Goal: Information Seeking & Learning: Learn about a topic

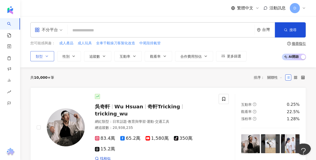
click at [46, 58] on icon "button" at bounding box center [47, 56] width 4 height 4
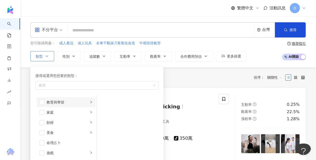
scroll to position [51, 0]
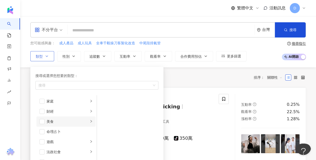
click at [54, 119] on div "美食" at bounding box center [68, 122] width 42 height 6
click at [105, 141] on span "button" at bounding box center [103, 141] width 5 height 5
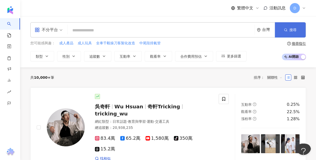
click at [298, 35] on button "搜尋" at bounding box center [290, 29] width 31 height 15
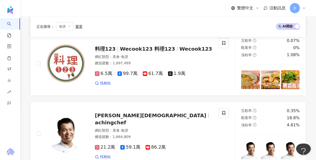
scroll to position [835, 0]
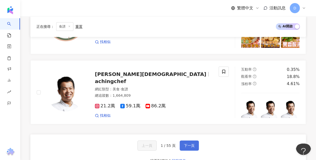
click at [183, 141] on button "下一頁" at bounding box center [189, 146] width 19 height 10
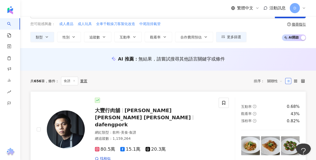
scroll to position [0, 0]
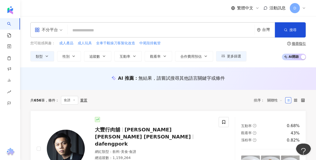
click at [122, 29] on input "search" at bounding box center [161, 31] width 183 height 10
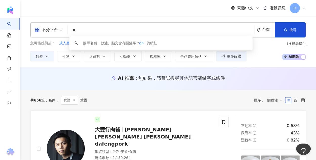
type input "*"
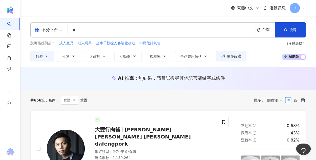
type input "**"
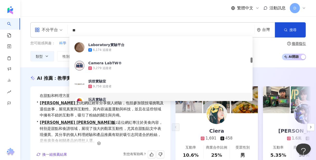
scroll to position [18, 0]
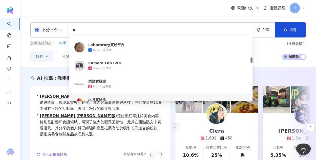
click at [153, 125] on span "Lisa 莉莎飯 : 這位網紅專注於美食內容，特別是甜點和食譜領域，展現了強大的觀眾互動性，尤其在甜點貼文中表現優異。其分享的個人料理經驗和產品推薦有助於吸引…" at bounding box center [102, 125] width 125 height 24
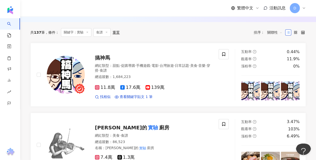
scroll to position [228, 0]
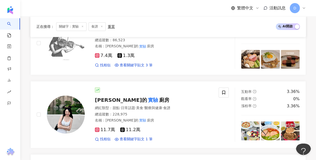
scroll to position [278, 0]
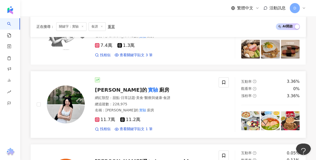
click at [159, 87] on span "廚房" at bounding box center [164, 90] width 10 height 6
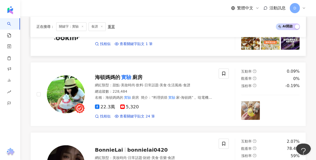
scroll to position [506, 0]
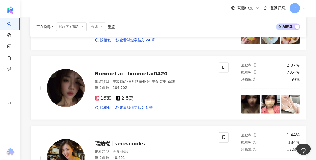
click at [101, 25] on icon at bounding box center [102, 26] width 3 height 3
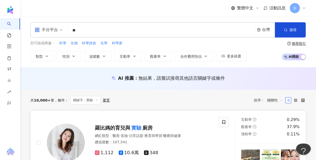
click at [294, 123] on div "互動率 0.29% 觀看率 37.9% 漲粉率 0.11%" at bounding box center [270, 127] width 58 height 20
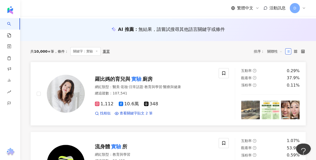
scroll to position [51, 0]
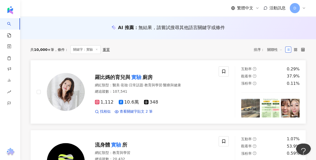
click at [122, 79] on span "羅比媽的育兒與" at bounding box center [112, 77] width 35 height 6
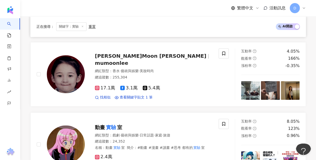
scroll to position [253, 0]
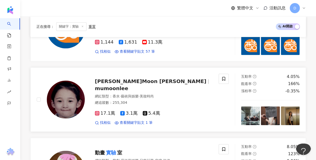
click at [296, 116] on img at bounding box center [290, 115] width 19 height 19
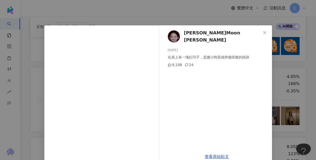
click at [272, 99] on div "李沐Moon Lee 2025/9/7 右肩上有一塊紅印子，是膽小狗英雄摔傷痊癒的痕跡 9,108 24 查看原始貼文" at bounding box center [158, 80] width 316 height 160
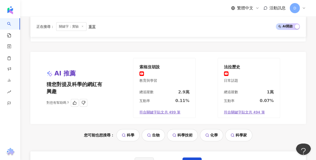
scroll to position [911, 0]
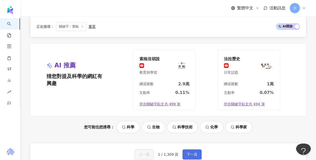
click at [187, 152] on span "下一頁" at bounding box center [192, 154] width 11 height 4
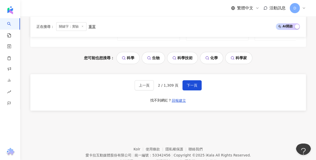
scroll to position [867, 0]
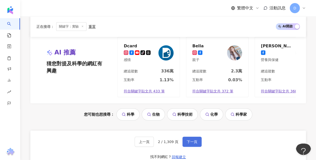
click at [192, 140] on span "下一頁" at bounding box center [192, 142] width 11 height 4
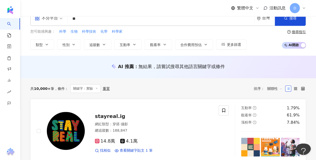
scroll to position [0, 0]
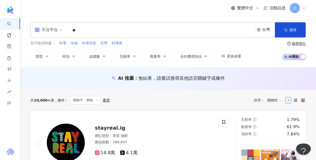
click at [105, 98] on div "重置" at bounding box center [106, 100] width 7 height 4
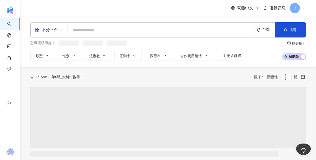
click at [101, 29] on input "search" at bounding box center [161, 31] width 183 height 10
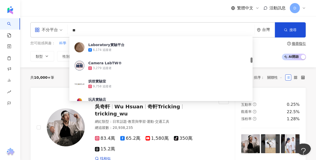
type input "**"
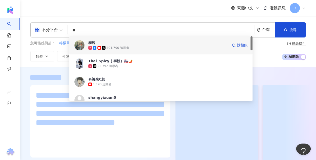
click at [124, 44] on span "泰辣" at bounding box center [158, 42] width 140 height 5
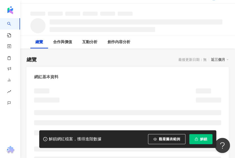
scroll to position [76, 0]
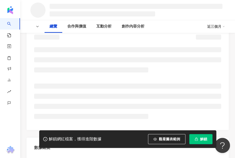
click at [202, 137] on span "解鎖" at bounding box center [203, 139] width 7 height 4
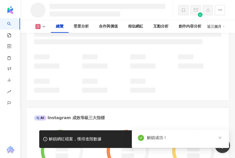
scroll to position [221, 0]
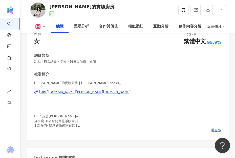
scroll to position [21, 0]
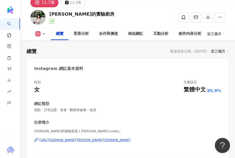
click at [82, 139] on div "https://www.instagram.com/lin.cooks_/" at bounding box center [84, 140] width 91 height 5
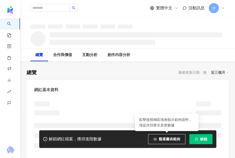
click at [207, 139] on button "解鎖" at bounding box center [200, 139] width 23 height 10
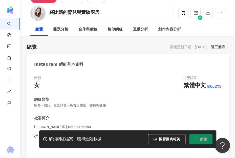
scroll to position [51, 0]
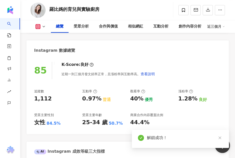
scroll to position [101, 0]
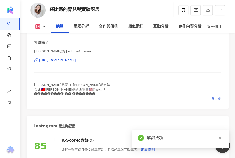
click at [74, 64] on div "羅比媽 | robbie4mama https://www.instagram.com/robbie4mama/" at bounding box center [127, 64] width 187 height 30
click at [74, 62] on div "https://www.instagram.com/robbie4mama/" at bounding box center [57, 60] width 37 height 5
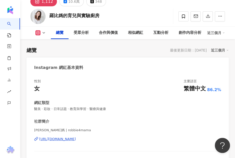
scroll to position [0, 0]
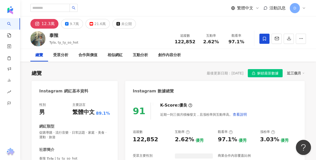
click at [257, 70] on button "解鎖最新數據" at bounding box center [265, 73] width 35 height 8
click at [259, 73] on span "解鎖最新數據" at bounding box center [267, 73] width 21 height 8
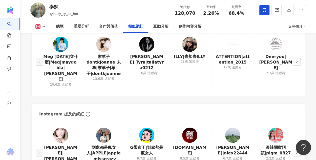
scroll to position [834, 0]
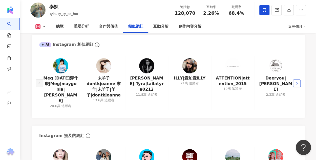
click at [298, 83] on button "button" at bounding box center [297, 83] width 8 height 8
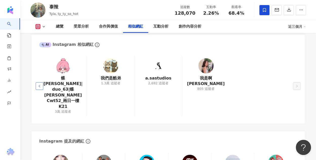
click at [41, 82] on button "button" at bounding box center [40, 86] width 8 height 8
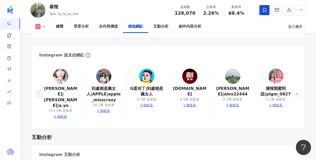
scroll to position [910, 0]
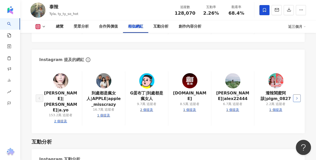
click at [296, 94] on button "button" at bounding box center [297, 98] width 8 height 8
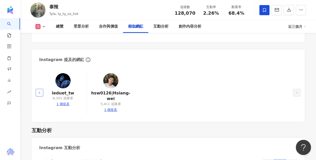
click at [40, 91] on icon "left" at bounding box center [39, 92] width 3 height 3
